Goal: Task Accomplishment & Management: Manage account settings

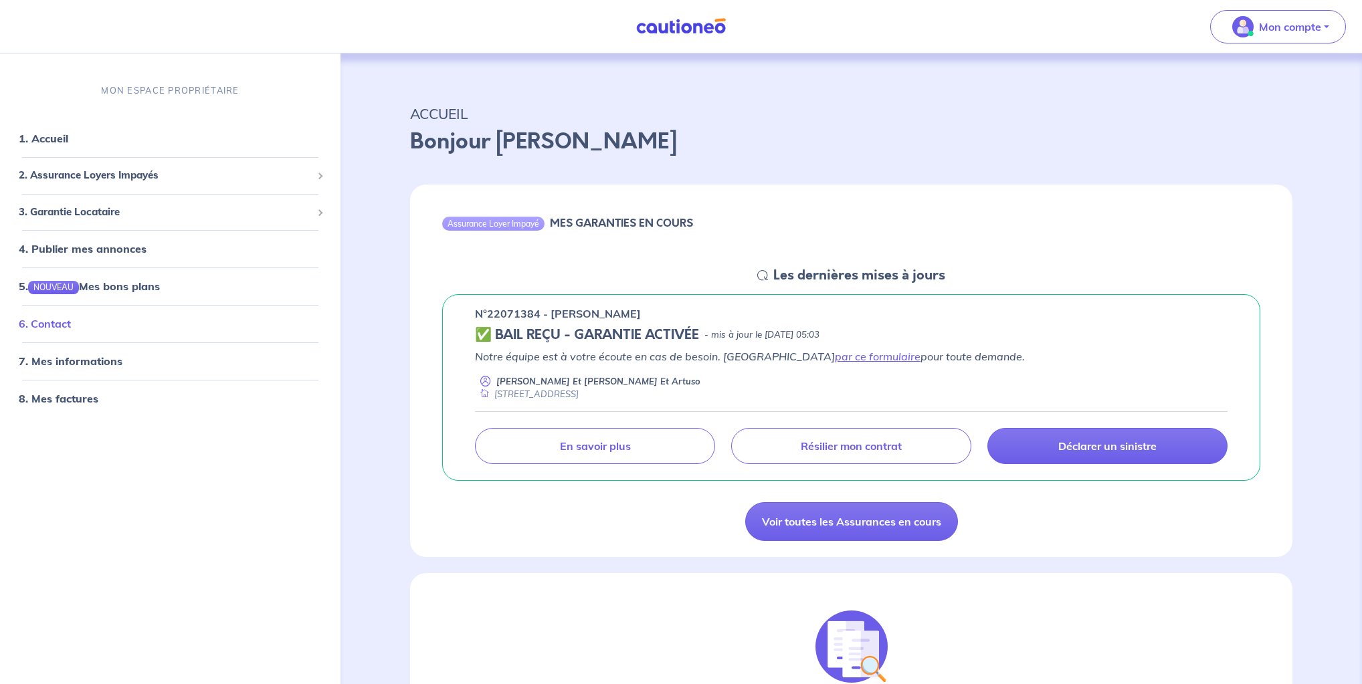
click at [57, 324] on link "6. Contact" at bounding box center [45, 324] width 52 height 13
click at [1321, 29] on button "Mon compte" at bounding box center [1278, 26] width 136 height 33
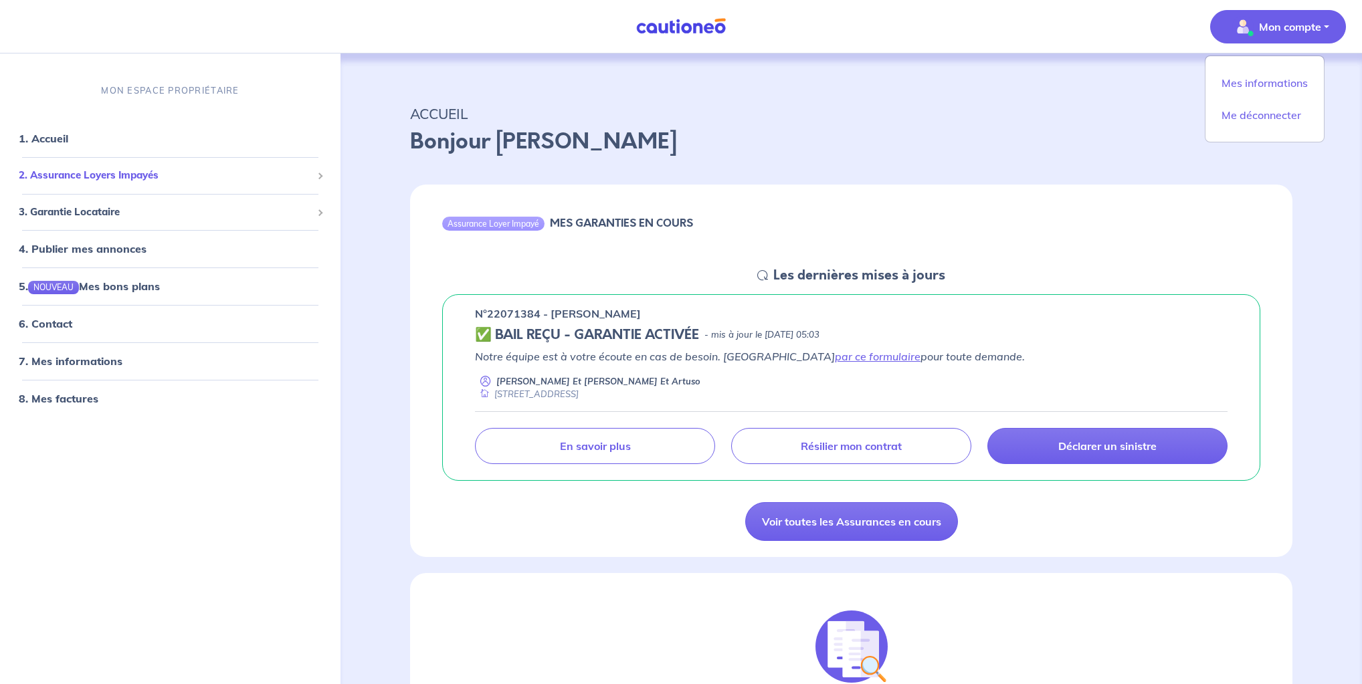
click at [74, 171] on span "2. Assurance Loyers Impayés" at bounding box center [165, 175] width 293 height 15
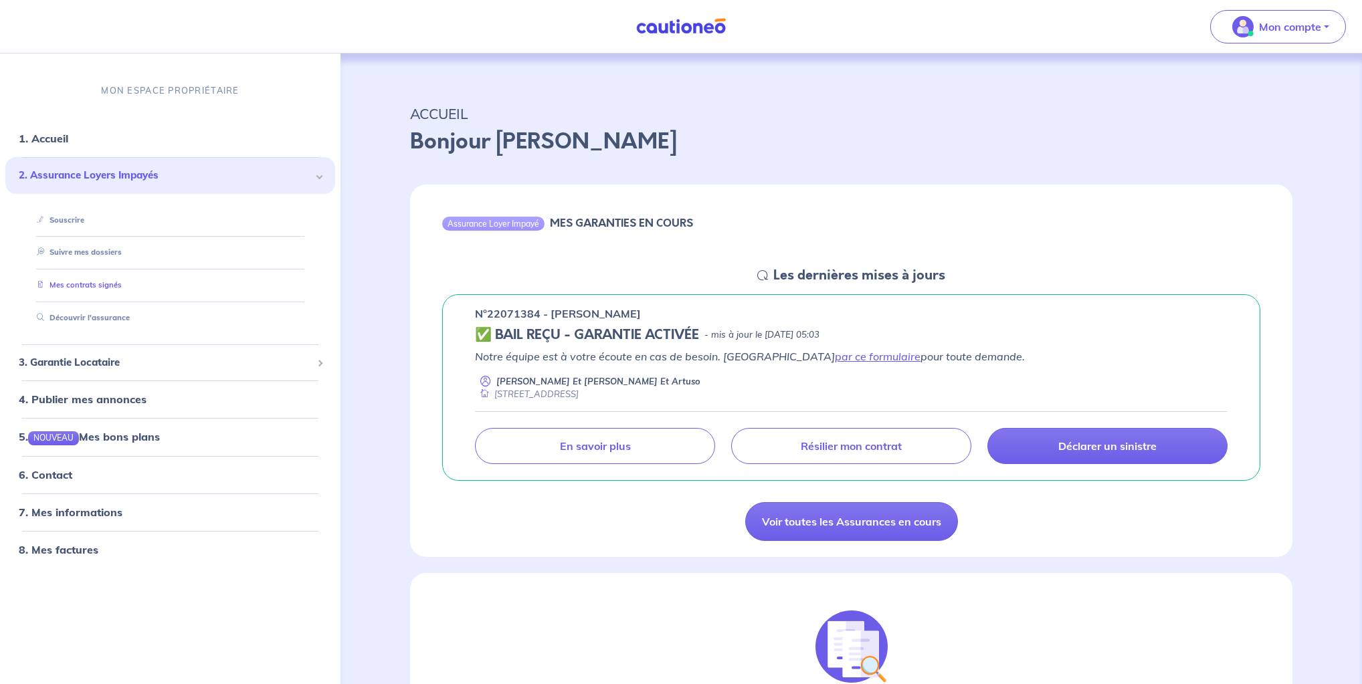
click at [87, 282] on link "Mes contrats signés" at bounding box center [76, 285] width 90 height 9
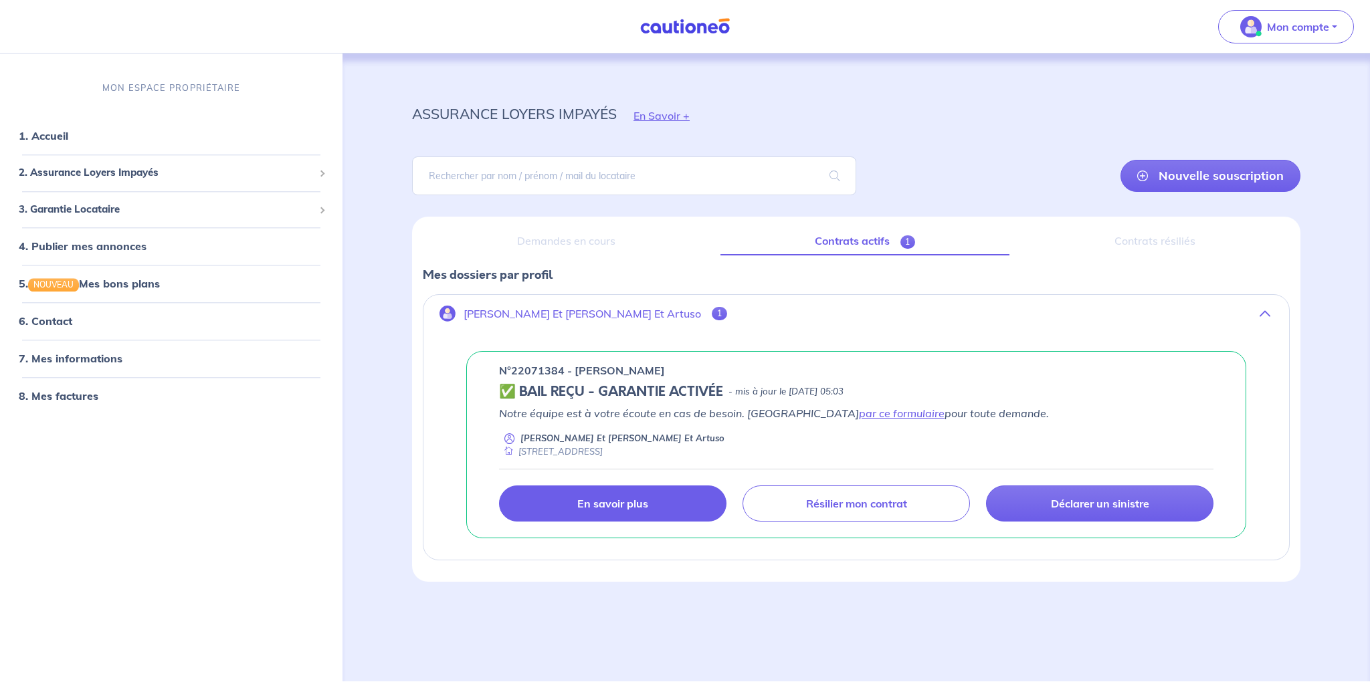
click at [599, 501] on p "En savoir plus" at bounding box center [612, 503] width 71 height 13
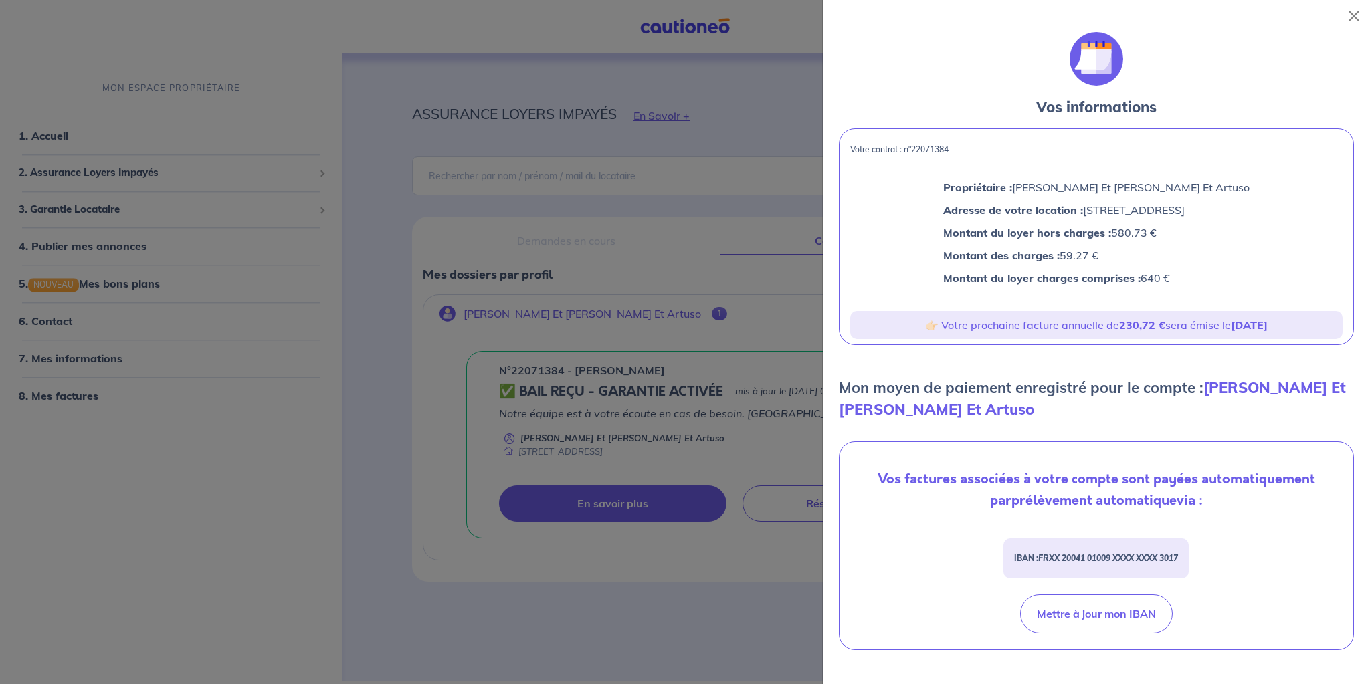
click at [736, 450] on div at bounding box center [685, 342] width 1370 height 684
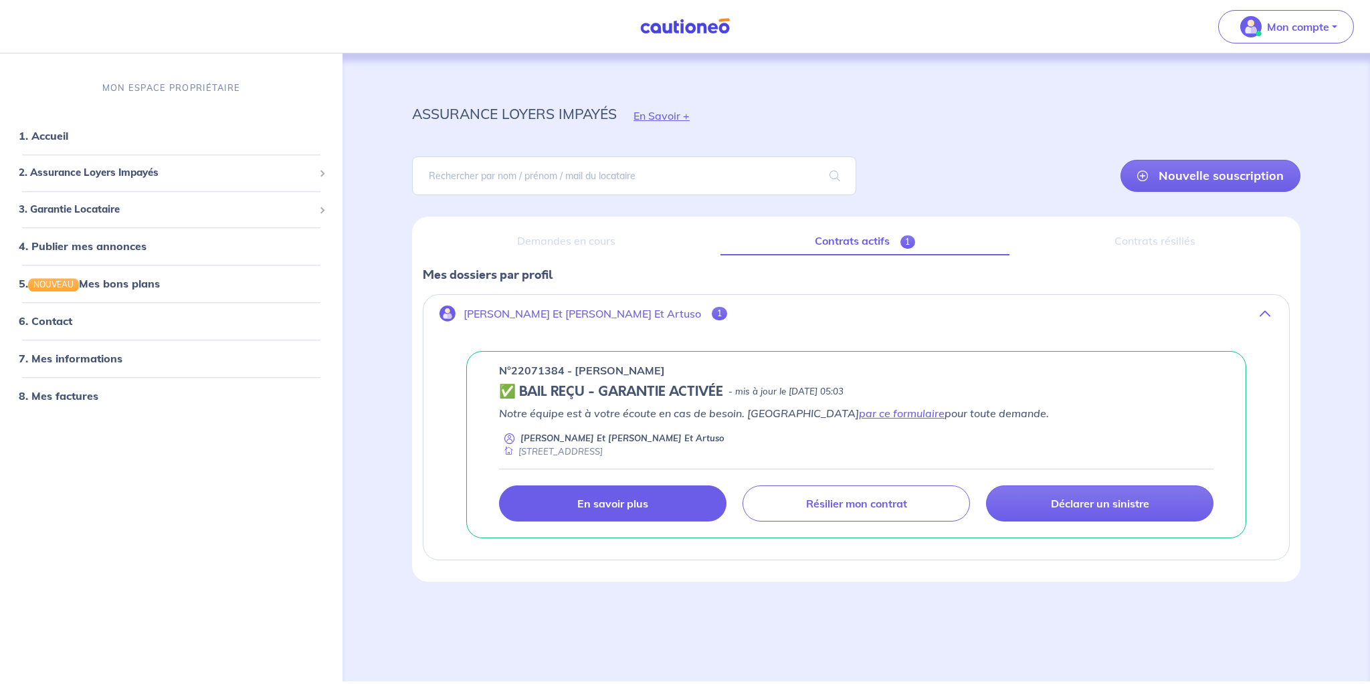
click at [630, 497] on p "En savoir plus" at bounding box center [612, 503] width 71 height 13
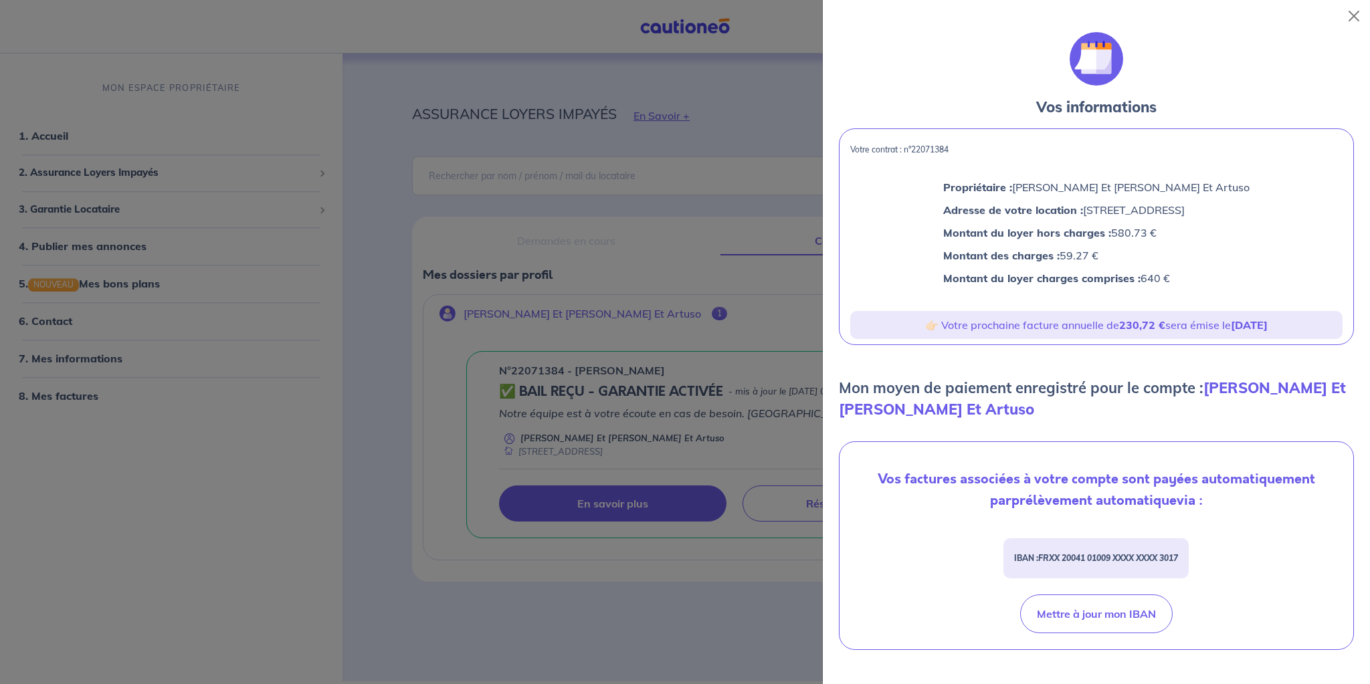
click at [361, 389] on div at bounding box center [685, 342] width 1370 height 684
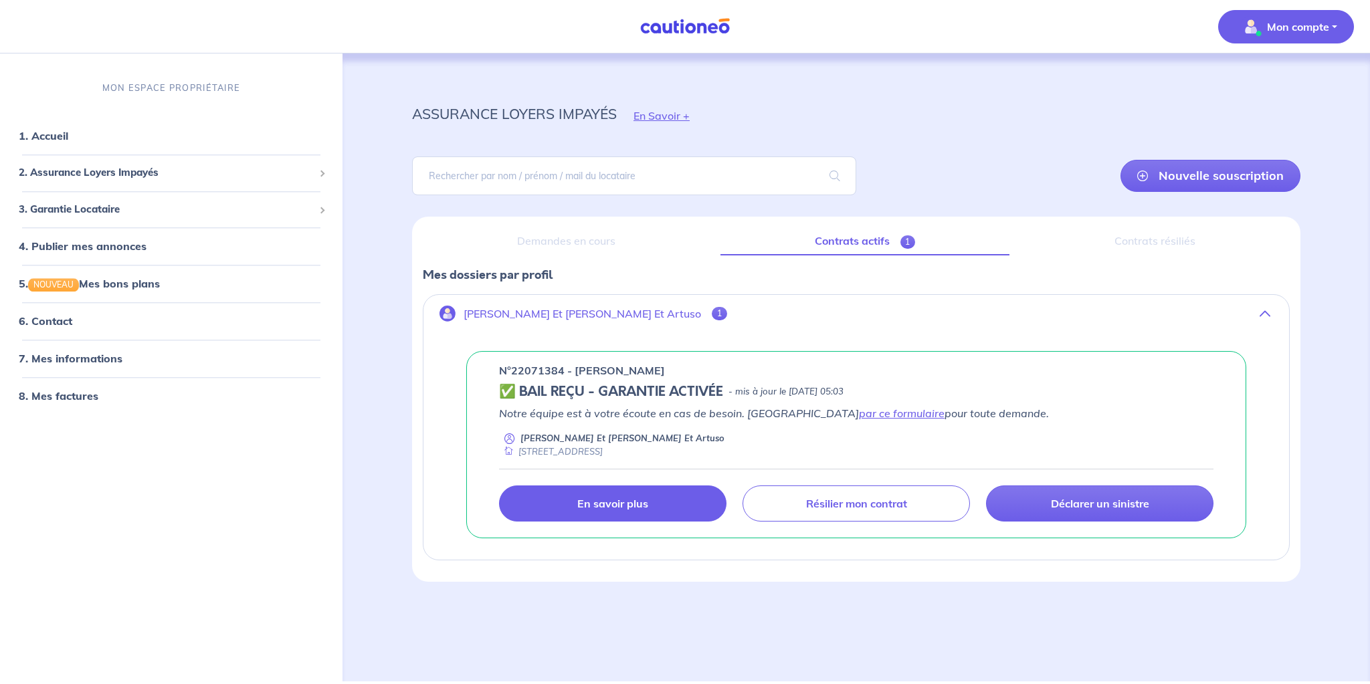
click at [1341, 27] on button "Mon compte" at bounding box center [1286, 26] width 136 height 33
click at [1292, 116] on link "Me déconnecter" at bounding box center [1273, 114] width 108 height 21
